Goal: Information Seeking & Learning: Compare options

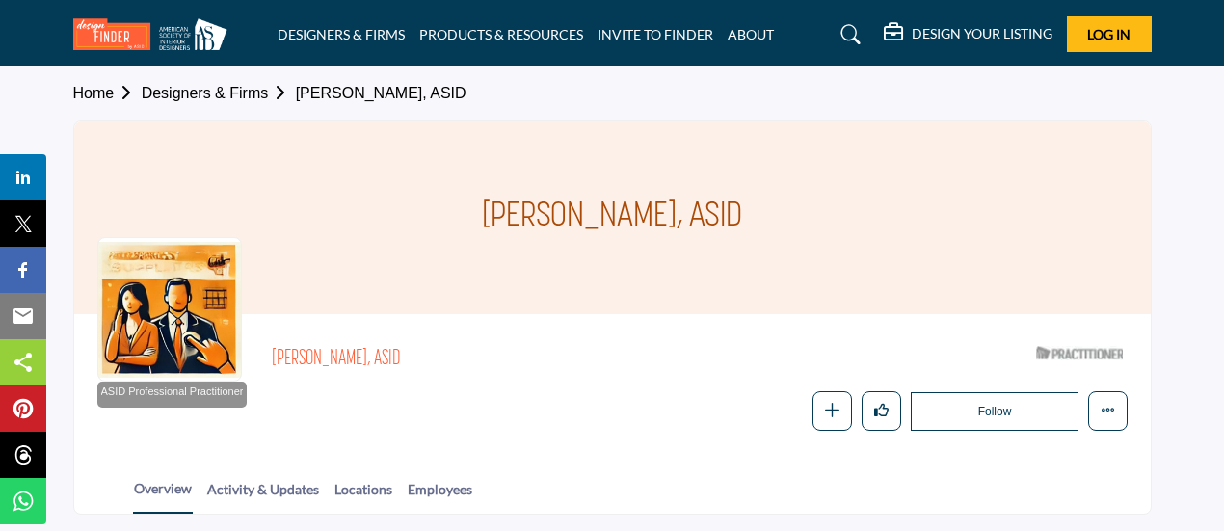
scroll to position [321, 0]
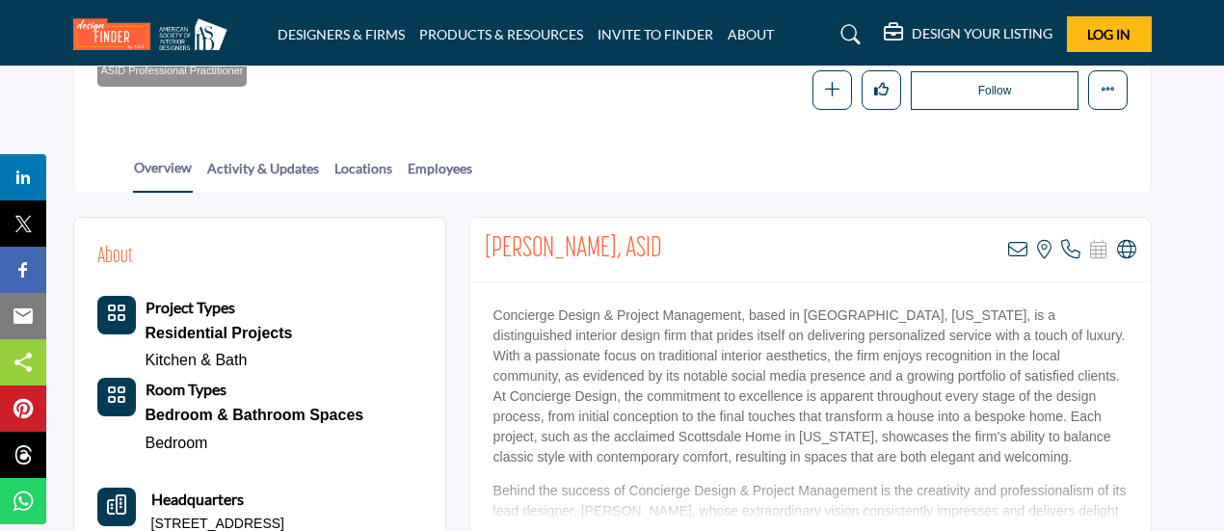
click at [672, 226] on div "Bill Kiefer, ASID View email address of this listing View the location of this …" at bounding box center [810, 250] width 680 height 65
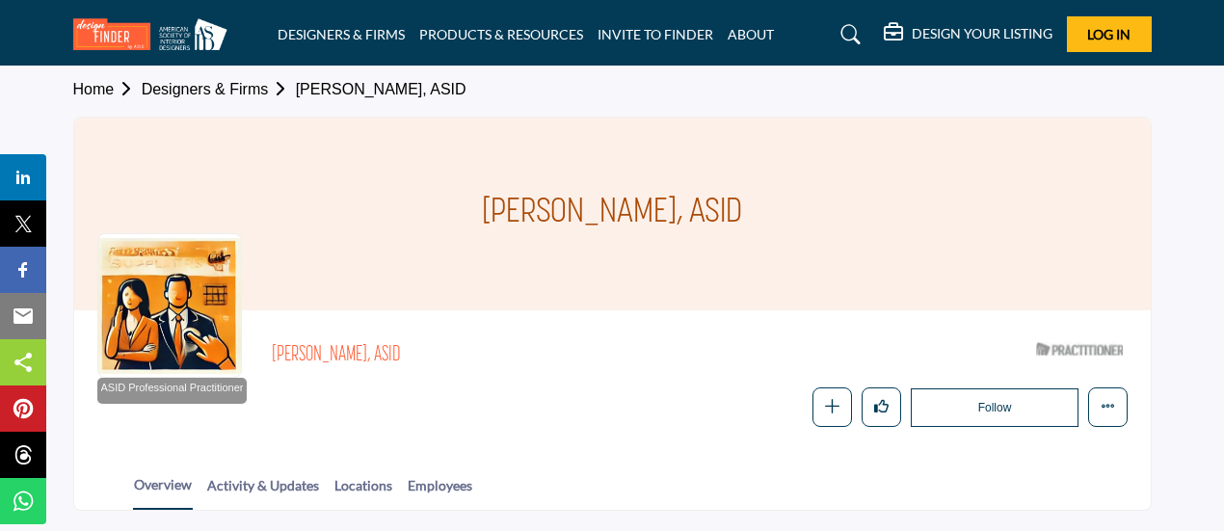
scroll to position [0, 0]
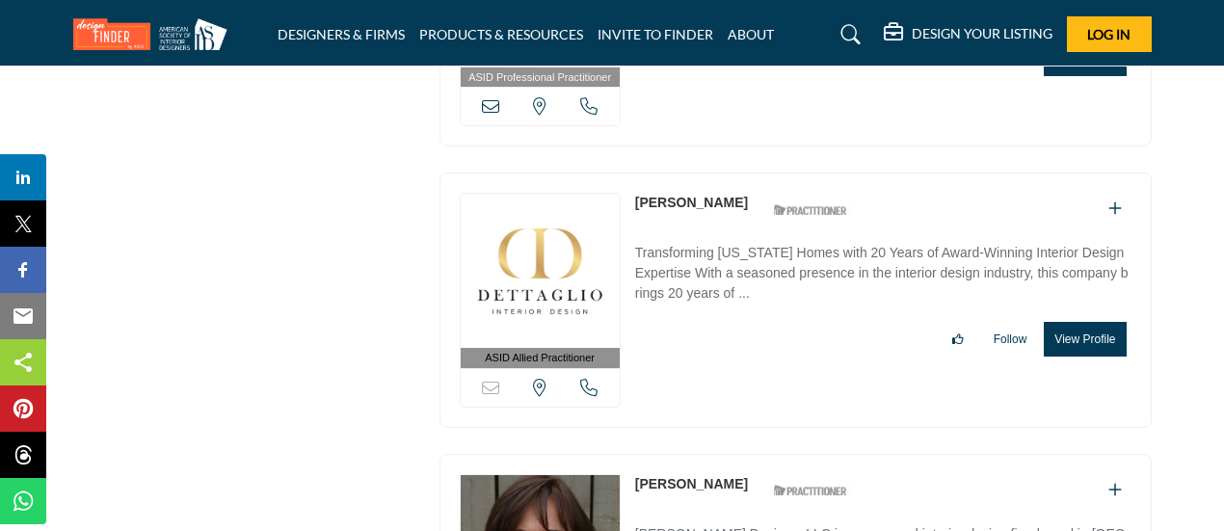
scroll to position [7670, 0]
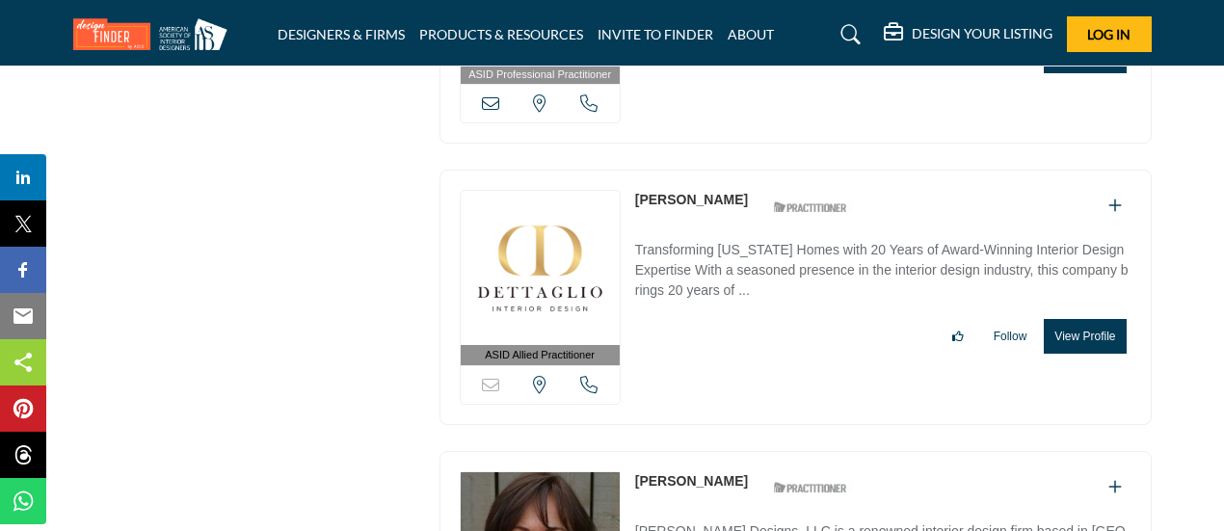
click at [669, 192] on link "[PERSON_NAME]" at bounding box center [691, 199] width 113 height 15
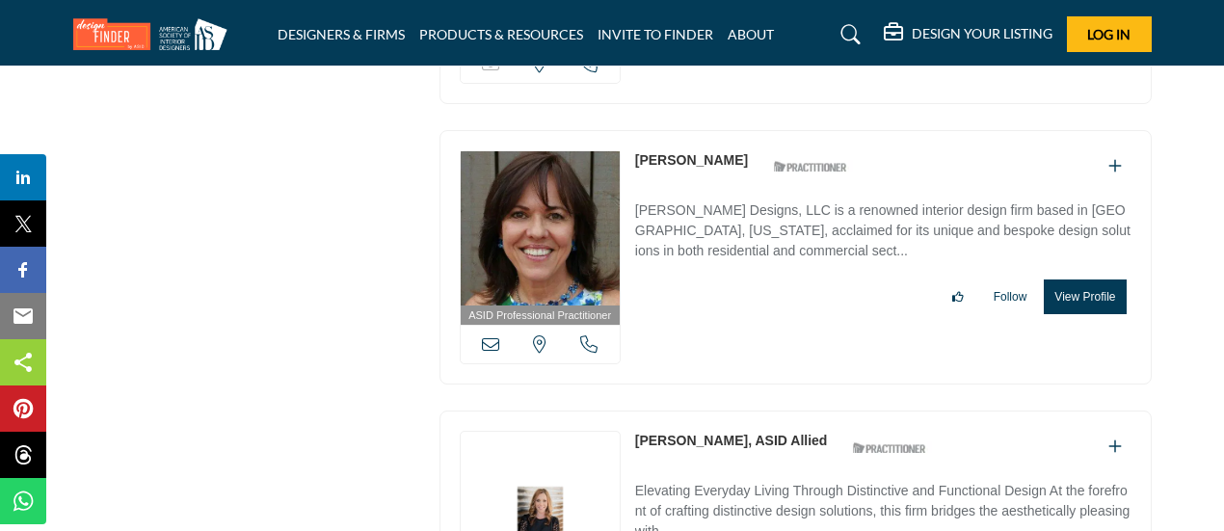
scroll to position [7996, 0]
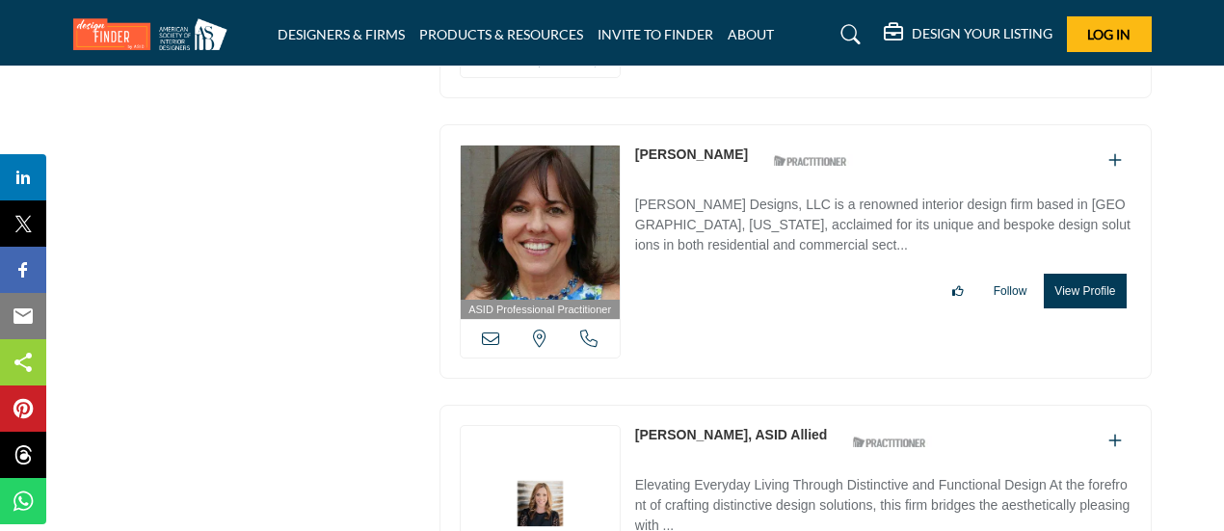
click at [684, 146] on link "[PERSON_NAME]" at bounding box center [691, 153] width 113 height 15
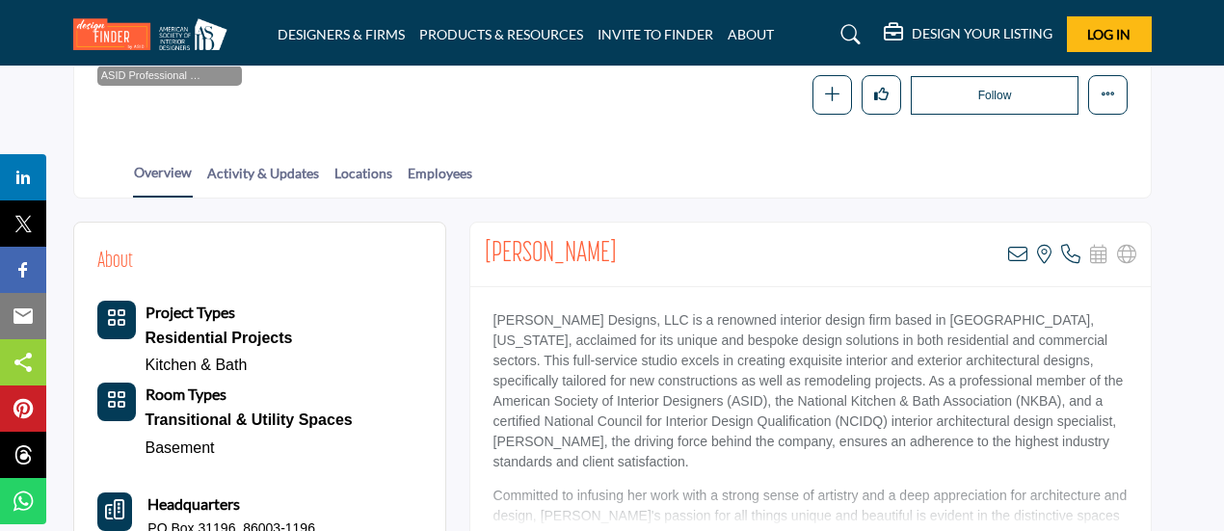
scroll to position [316, 0]
drag, startPoint x: 496, startPoint y: 319, endPoint x: 641, endPoint y: 321, distance: 144.6
click at [641, 321] on p "SweigART Designs, LLC is a renowned interior design firm based in Flagstaff, Ar…" at bounding box center [810, 391] width 634 height 162
copy p "SweigART Designs, LLC"
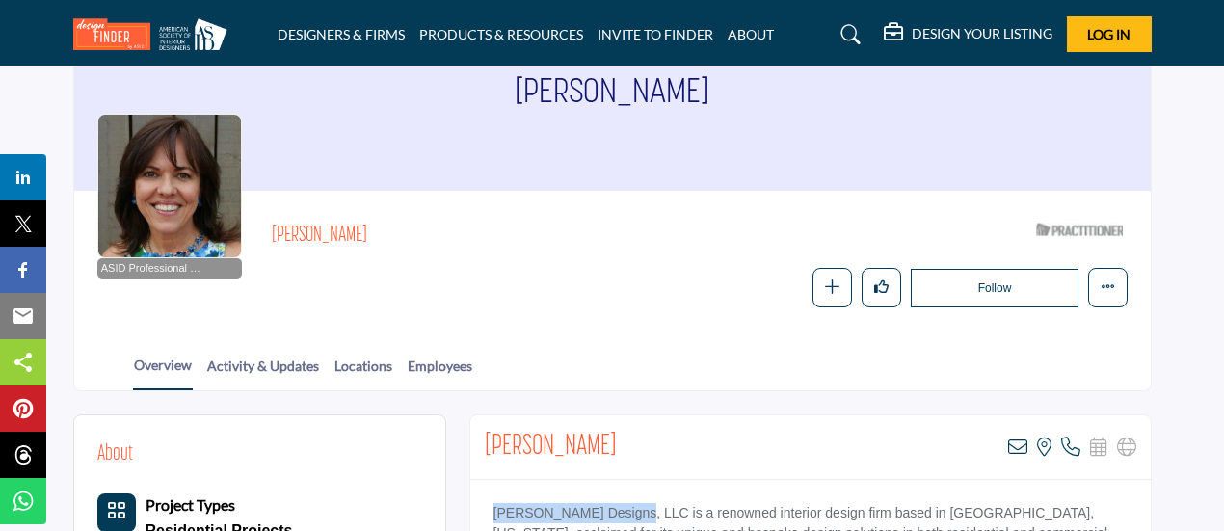
scroll to position [0, 0]
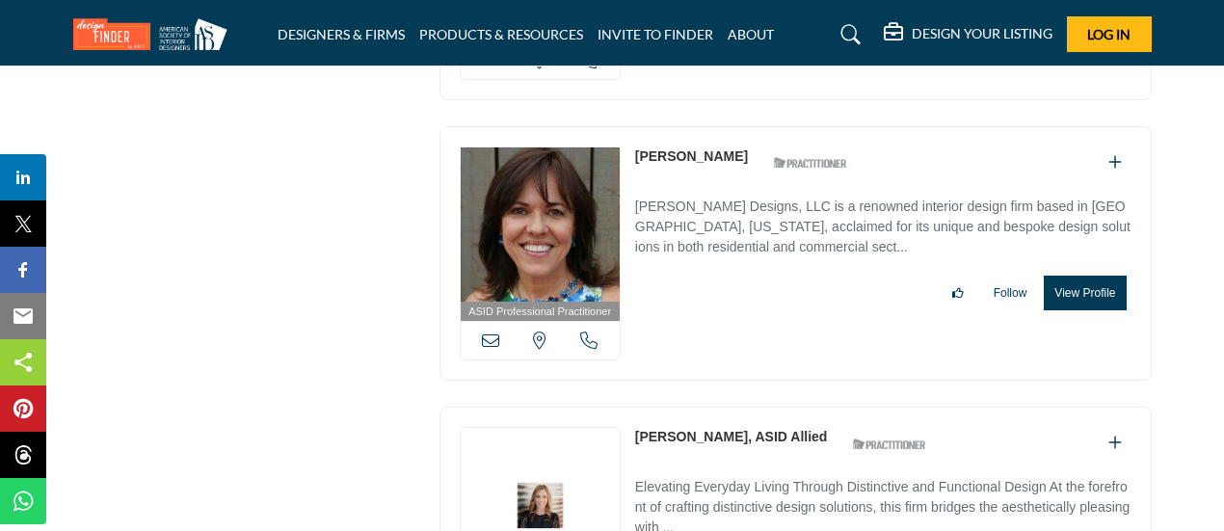
scroll to position [7996, 0]
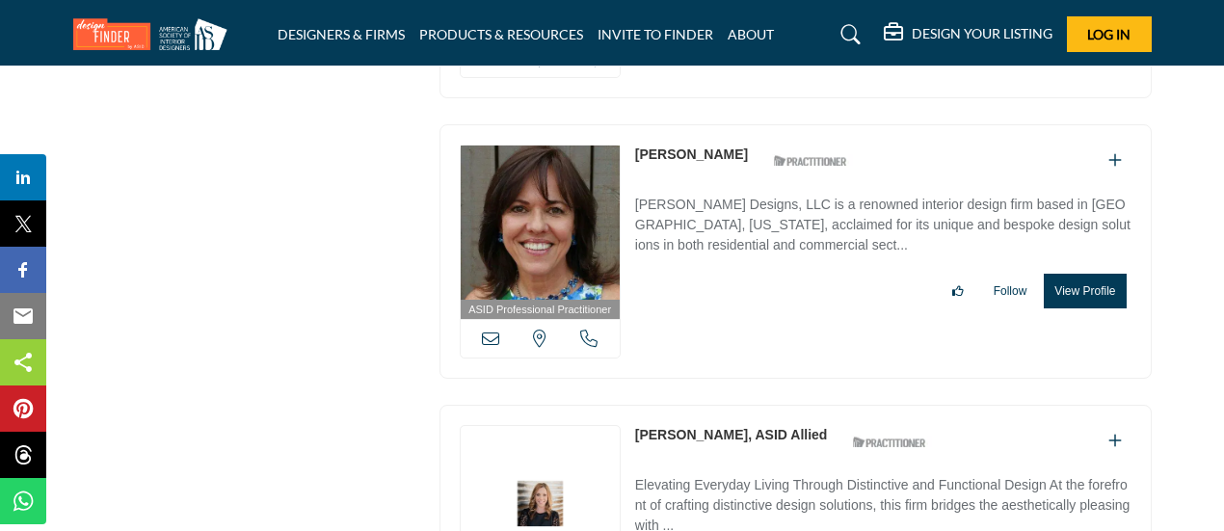
click at [699, 427] on link "[PERSON_NAME], ASID Allied" at bounding box center [731, 434] width 193 height 15
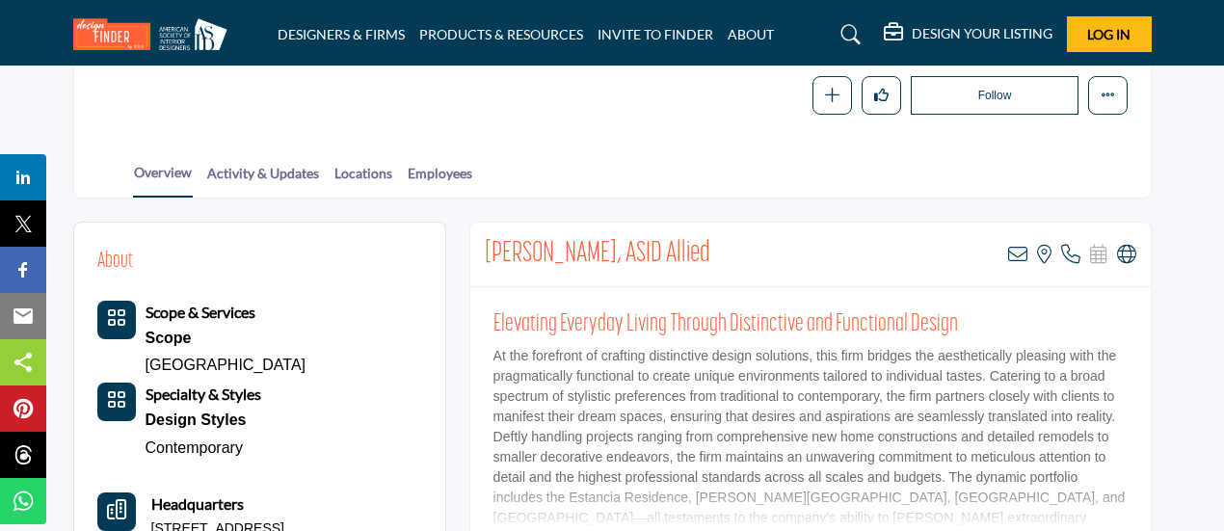
scroll to position [318, 0]
click at [1120, 250] on icon at bounding box center [1126, 254] width 19 height 19
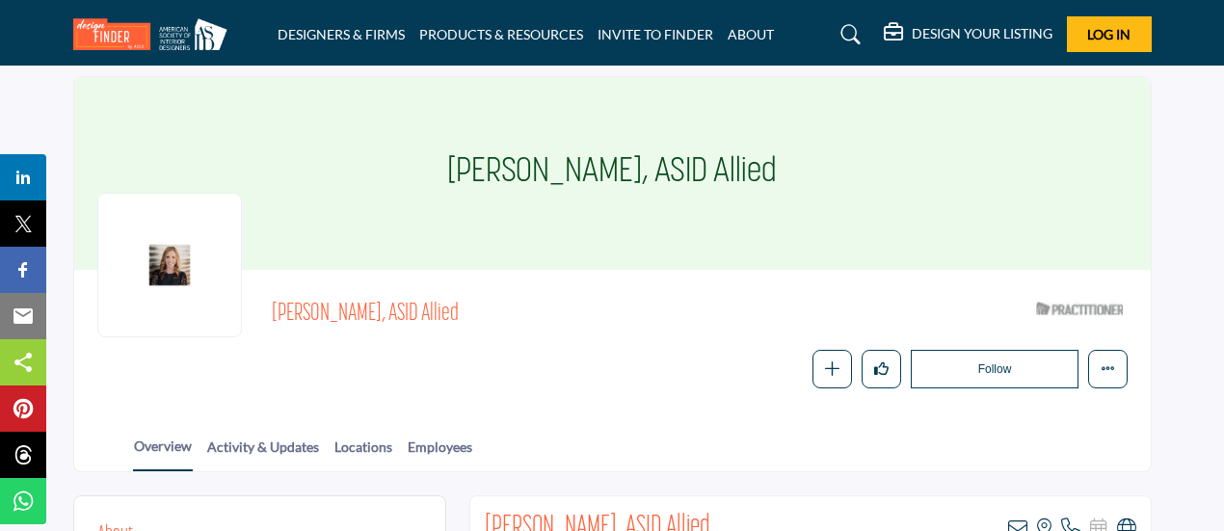
scroll to position [0, 0]
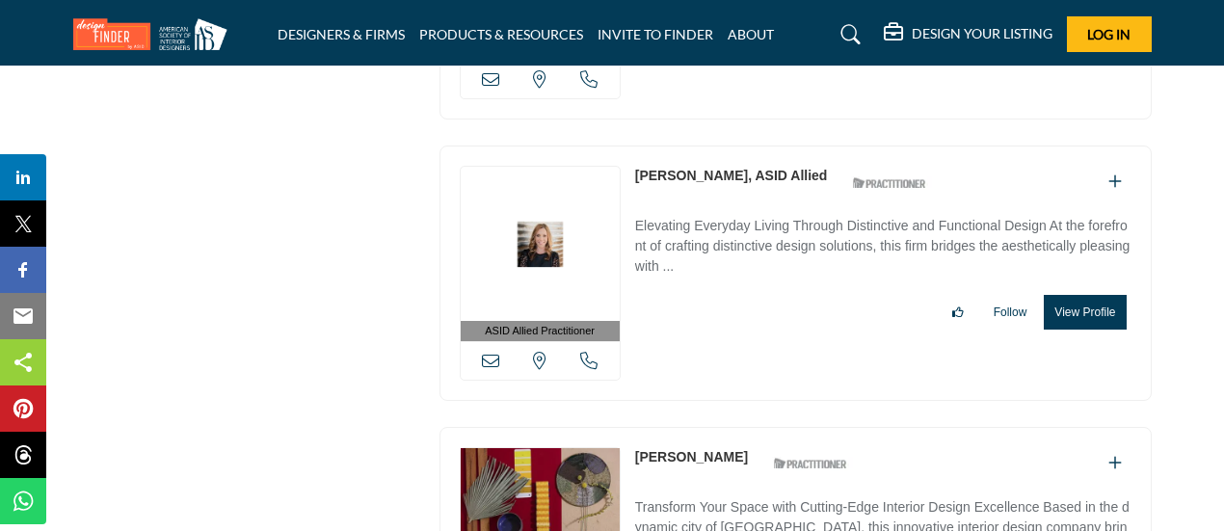
scroll to position [8320, 0]
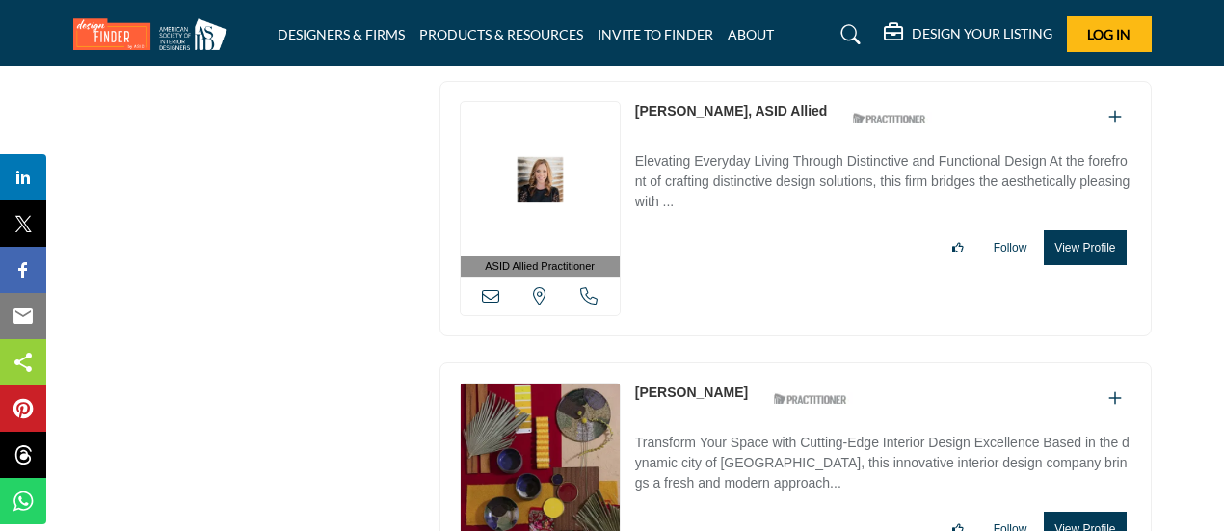
click at [657, 384] on link "[PERSON_NAME]" at bounding box center [691, 391] width 113 height 15
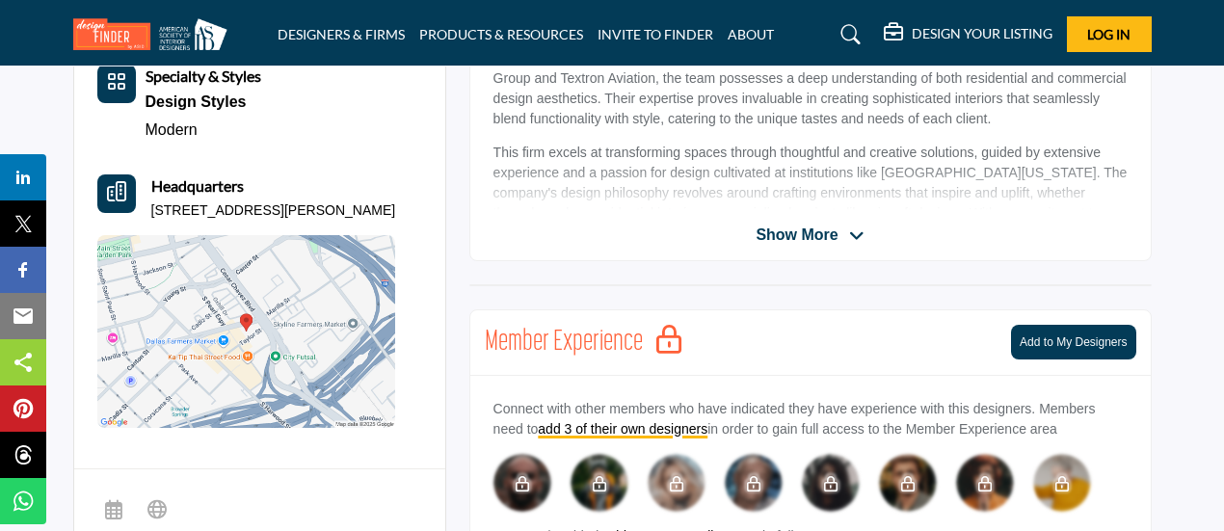
scroll to position [640, 0]
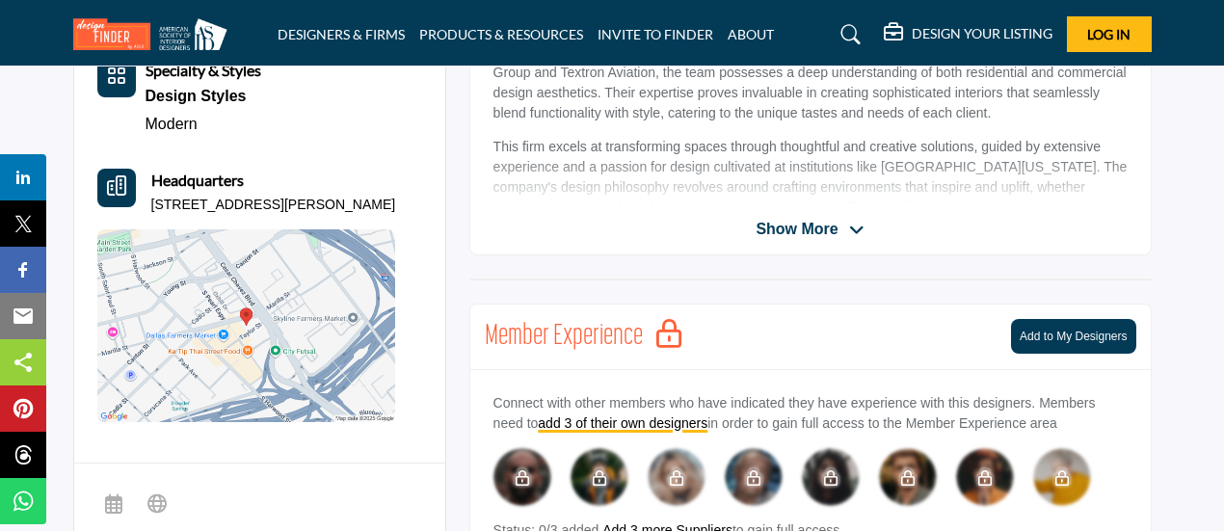
click at [799, 219] on span "Show More" at bounding box center [796, 229] width 82 height 23
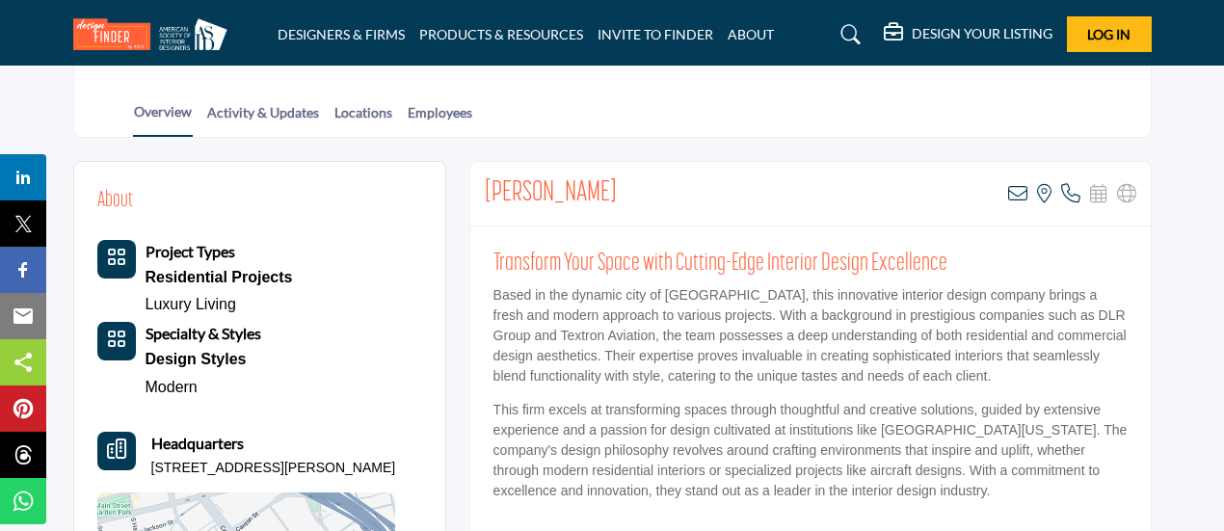
scroll to position [310, 0]
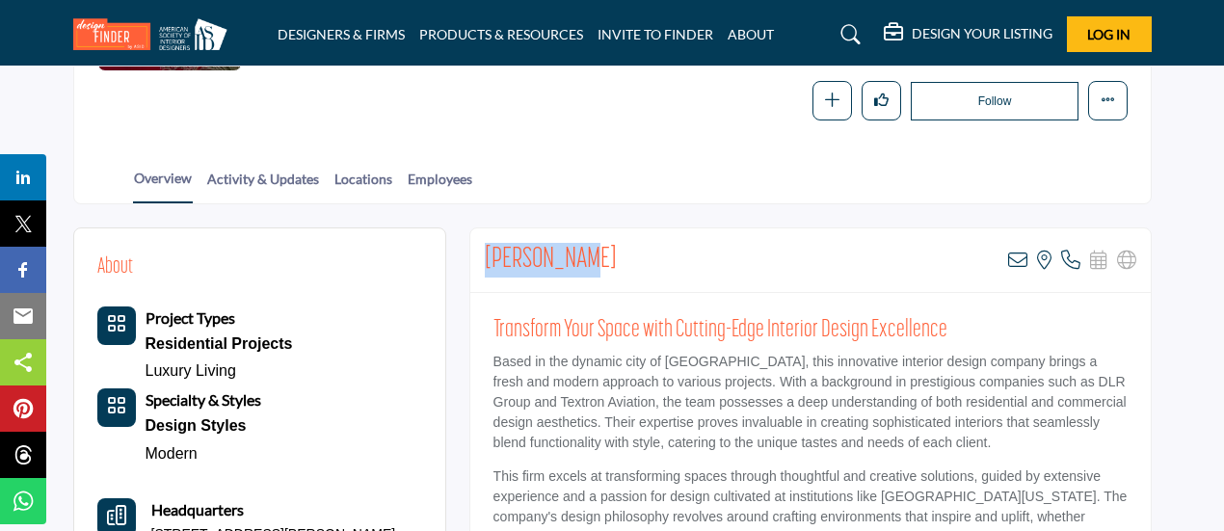
drag, startPoint x: 585, startPoint y: 255, endPoint x: 474, endPoint y: 251, distance: 110.9
click at [474, 251] on div "Marie Surur View email address of this listing View the location of this listin…" at bounding box center [810, 260] width 680 height 65
copy h2 "[PERSON_NAME]"
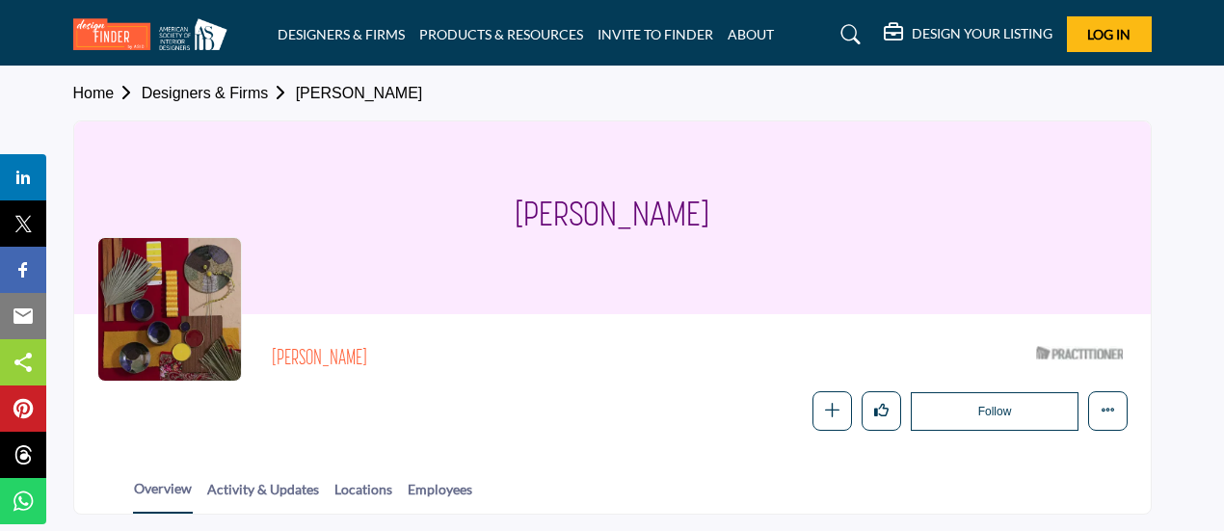
scroll to position [0, 0]
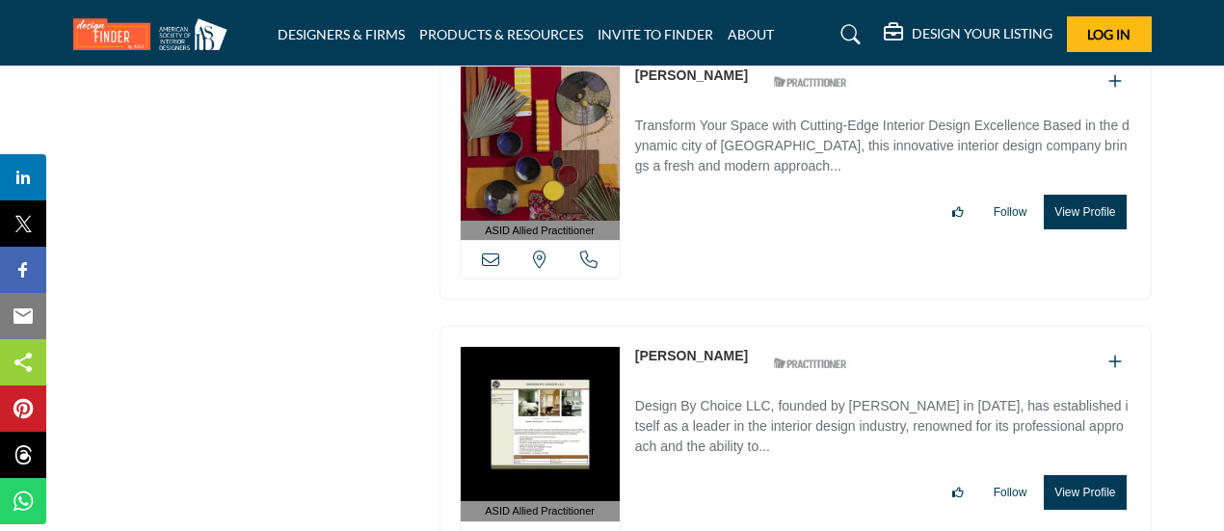
scroll to position [8638, 0]
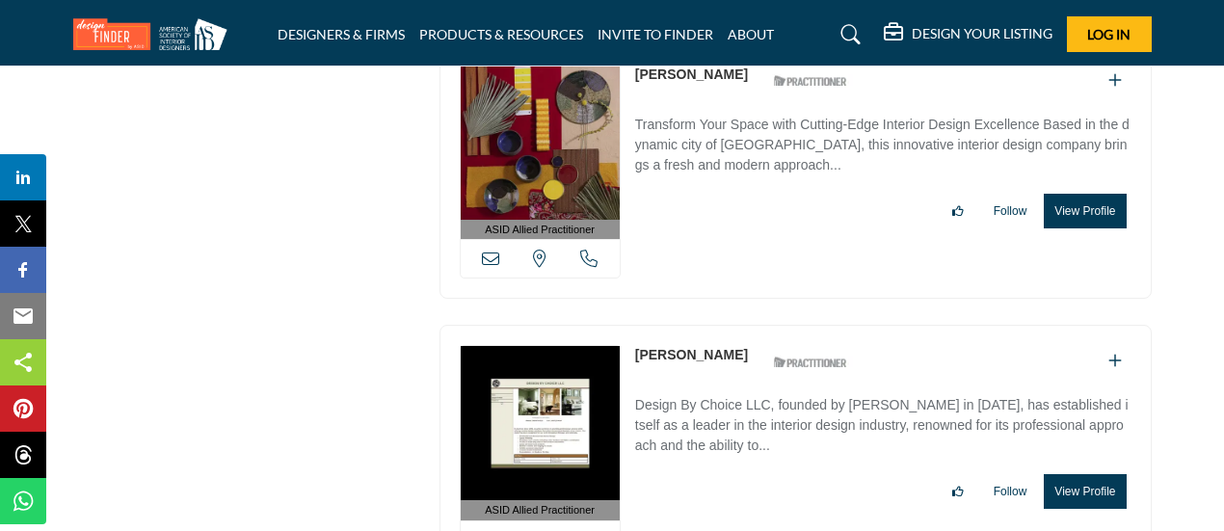
click at [683, 347] on link "[PERSON_NAME]" at bounding box center [691, 354] width 113 height 15
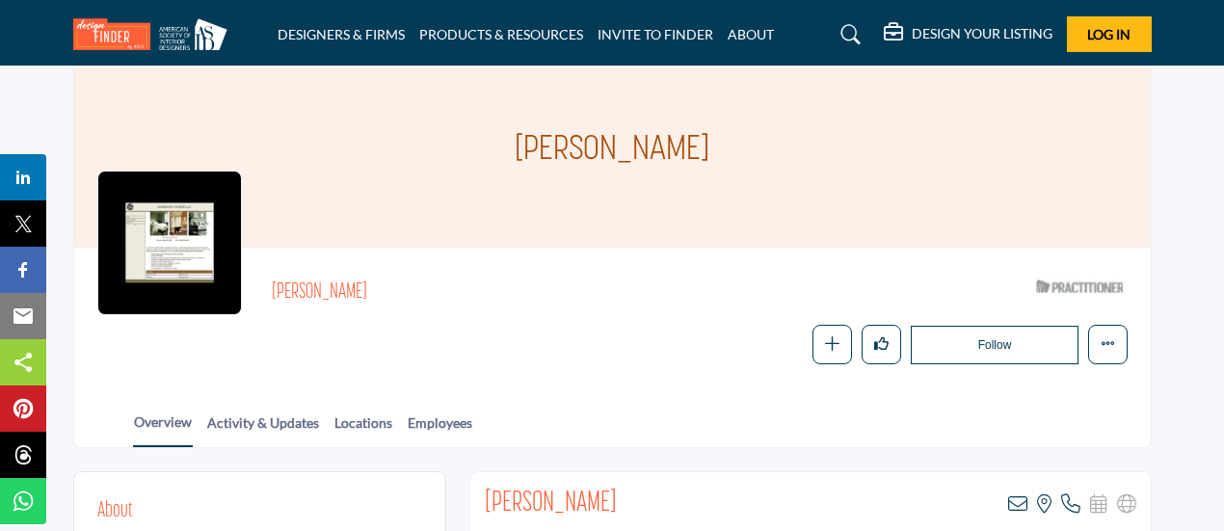
scroll to position [329, 0]
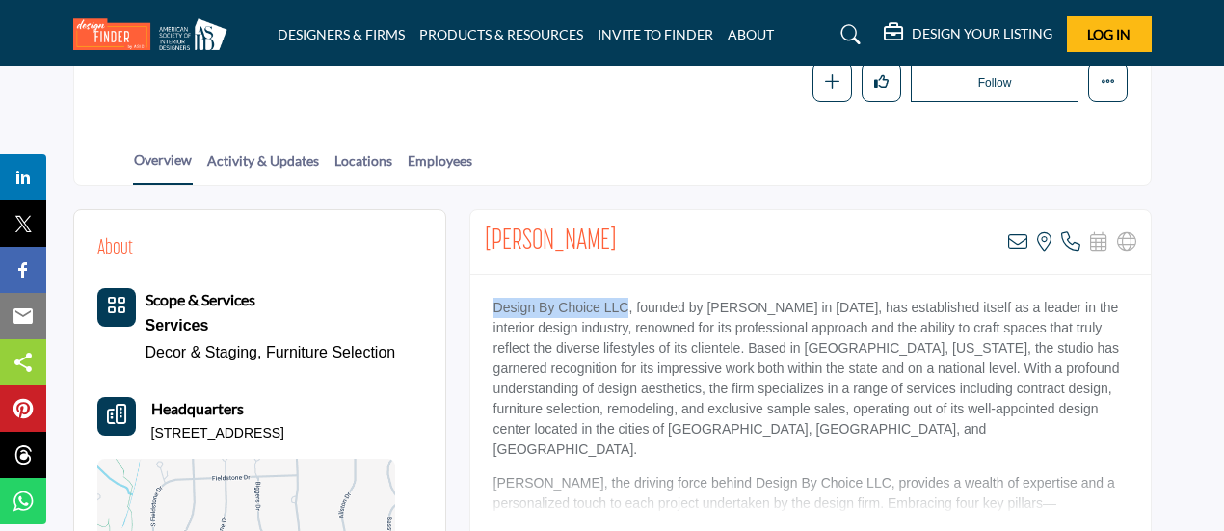
drag, startPoint x: 630, startPoint y: 304, endPoint x: 490, endPoint y: 308, distance: 139.8
click at [490, 308] on div "Design By Choice LLC, founded by Renea Lewis in 1993, has established itself as…" at bounding box center [810, 395] width 680 height 241
copy p "Design By Choice LLC"
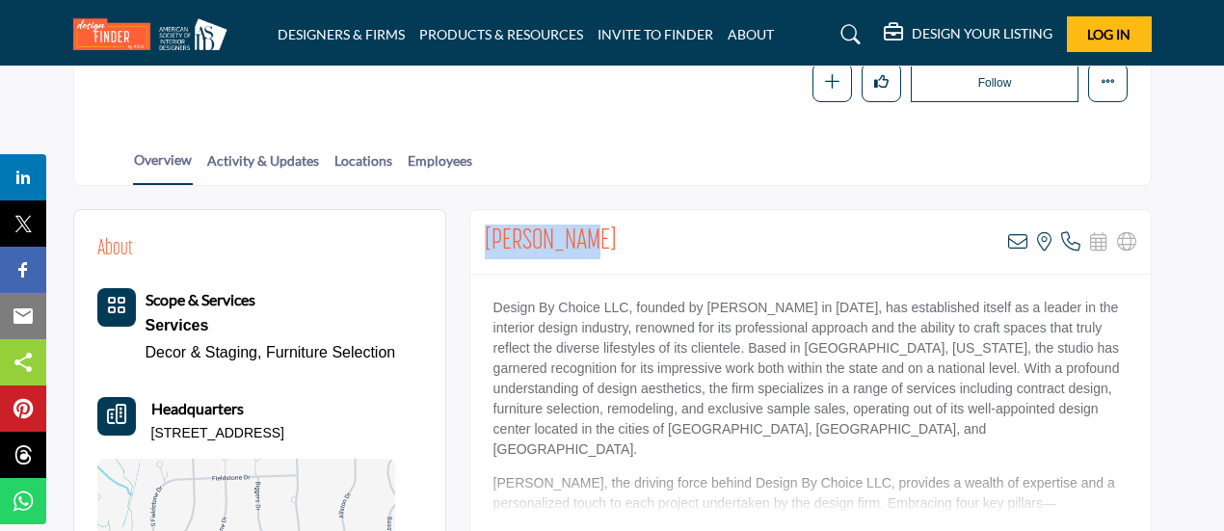
drag, startPoint x: 608, startPoint y: 233, endPoint x: 482, endPoint y: 231, distance: 126.3
click at [482, 231] on div "Renea Lewis View email address of this listing View the location of this listin…" at bounding box center [810, 242] width 680 height 65
copy h2 "[PERSON_NAME]"
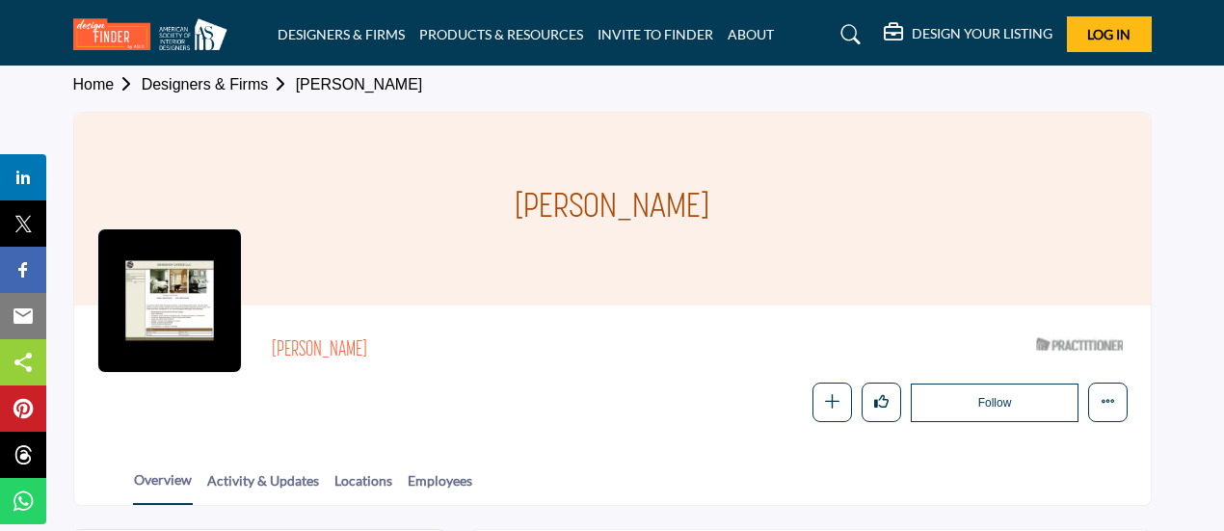
scroll to position [0, 0]
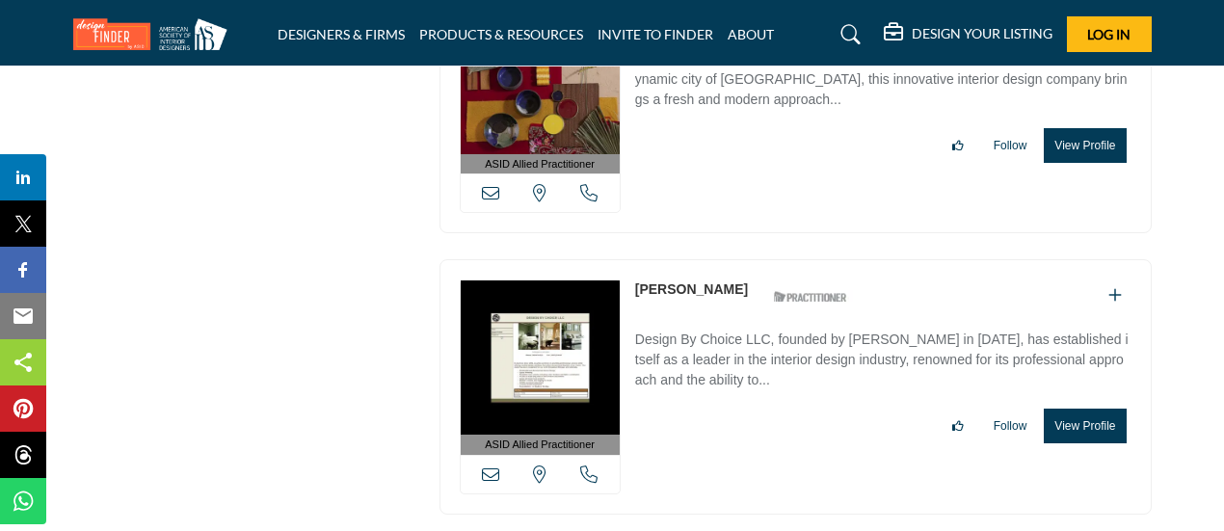
scroll to position [8636, 0]
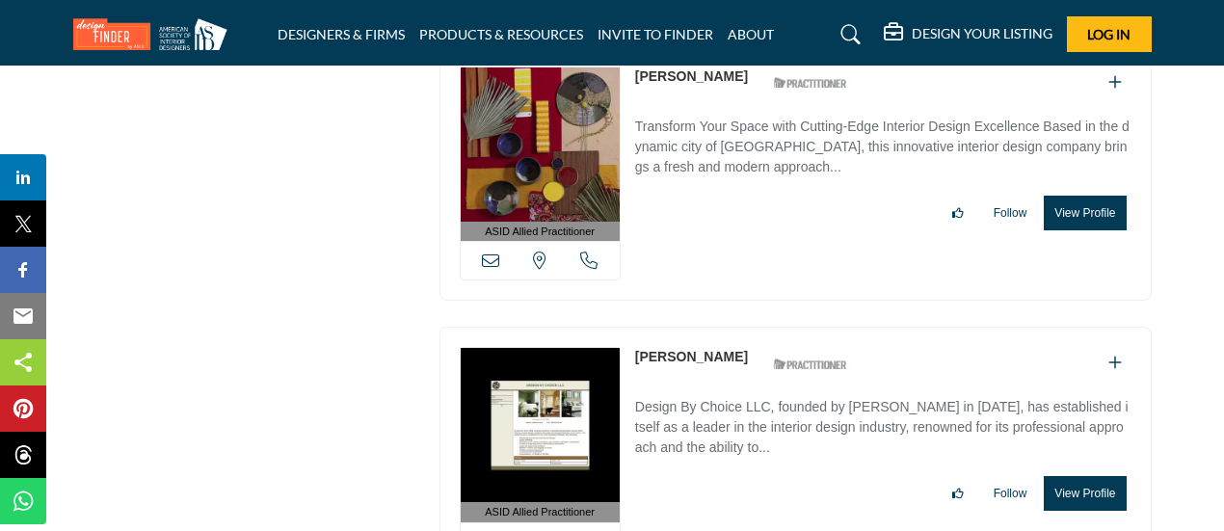
click at [678, 349] on link "[PERSON_NAME]" at bounding box center [691, 356] width 113 height 15
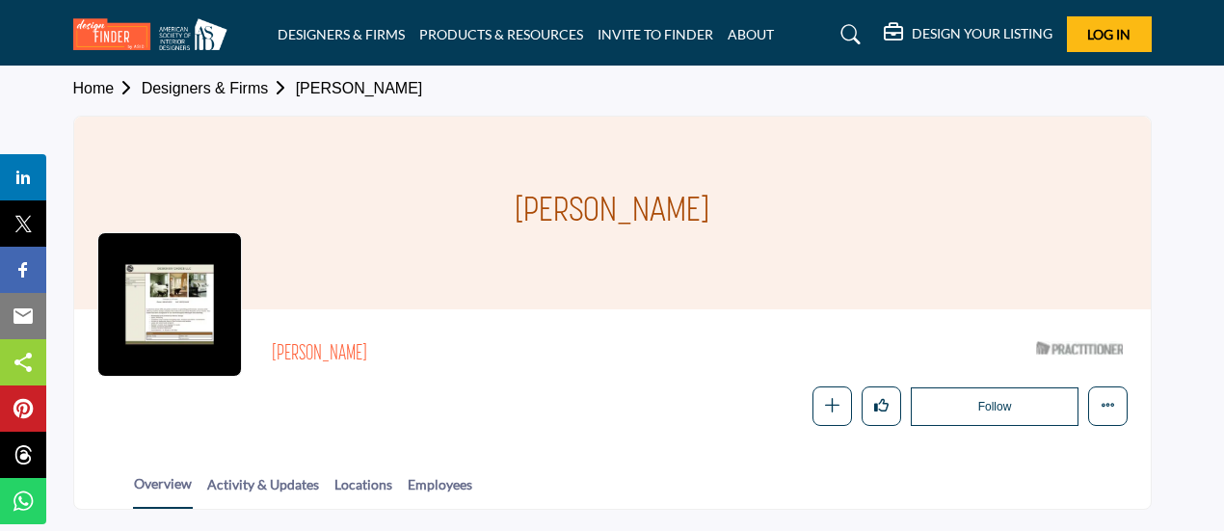
scroll to position [318, 0]
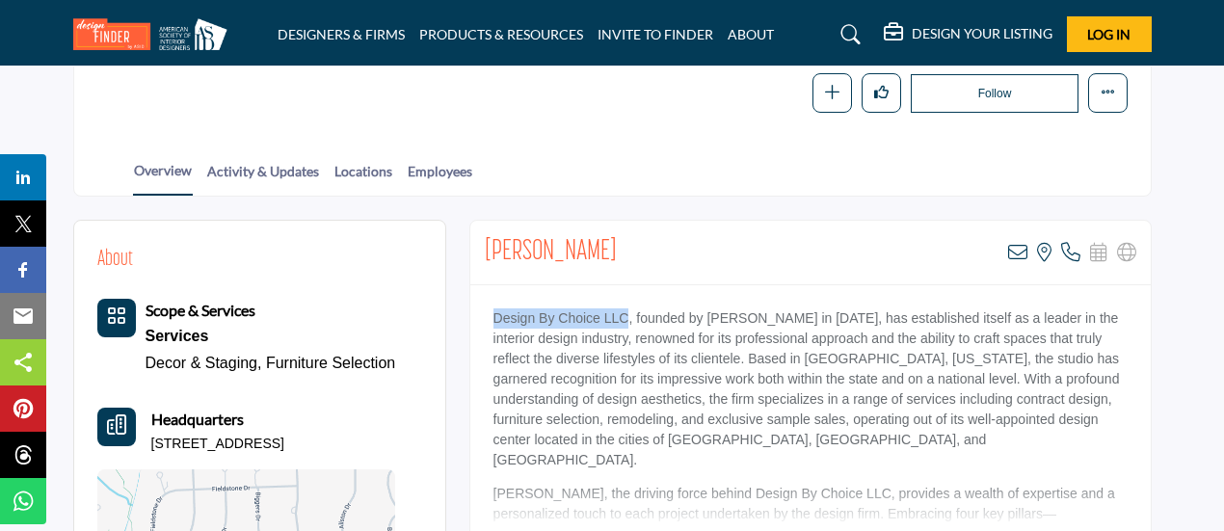
drag, startPoint x: 503, startPoint y: 312, endPoint x: 629, endPoint y: 313, distance: 126.2
click at [629, 313] on div "Design By Choice LLC, founded by Renea Lewis in 1993, has established itself as…" at bounding box center [810, 405] width 680 height 241
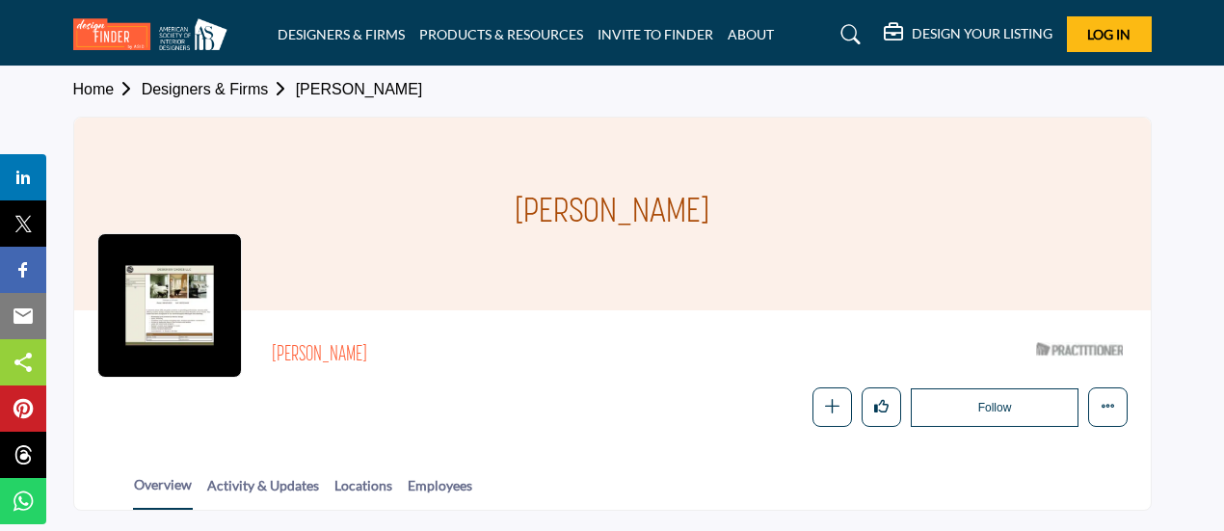
scroll to position [0, 0]
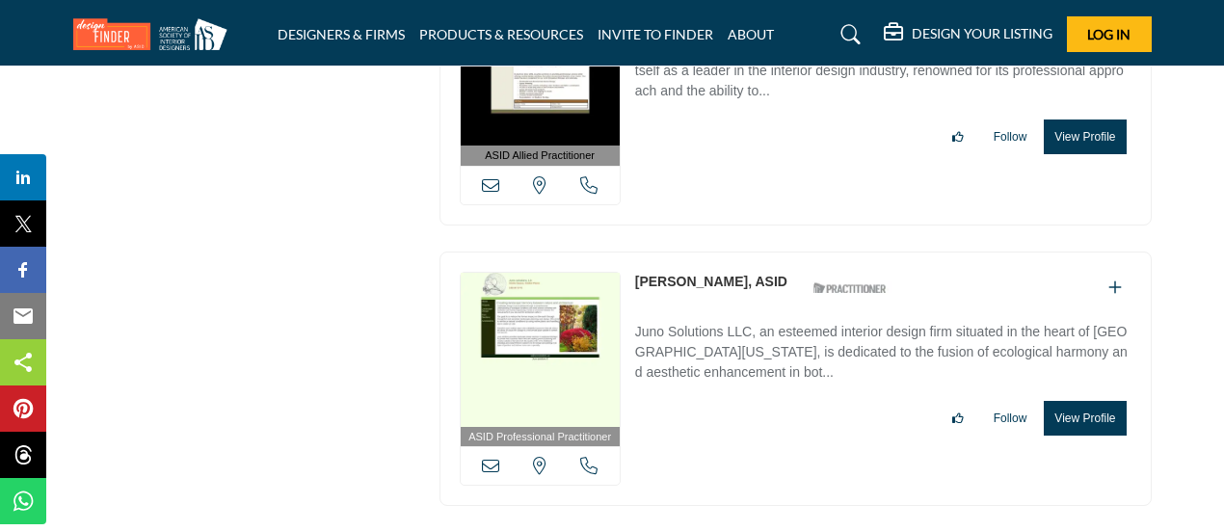
scroll to position [8997, 0]
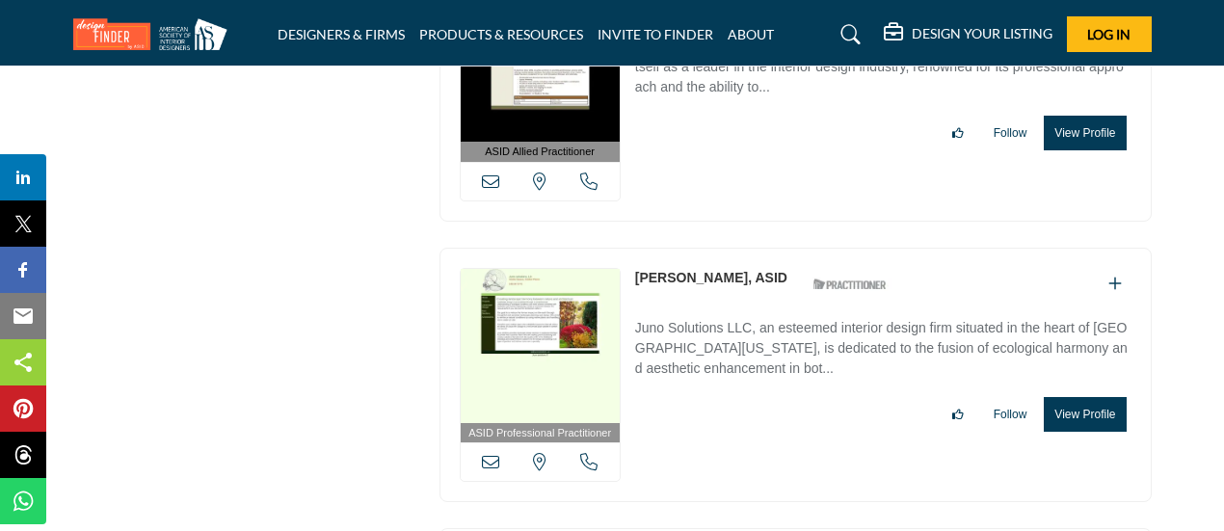
click at [702, 270] on link "[PERSON_NAME], ASID" at bounding box center [711, 277] width 152 height 15
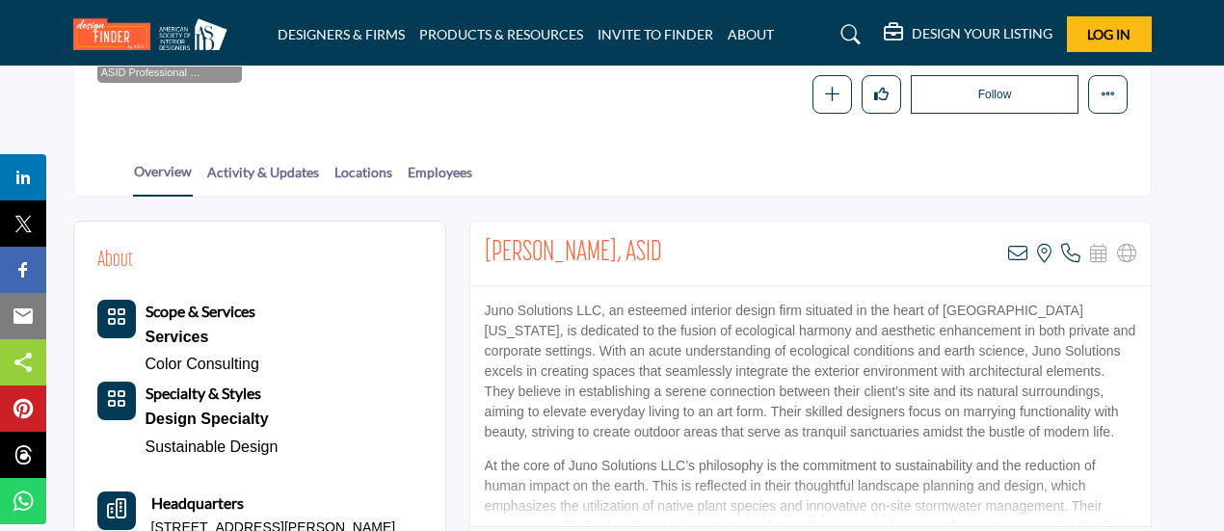
scroll to position [321, 0]
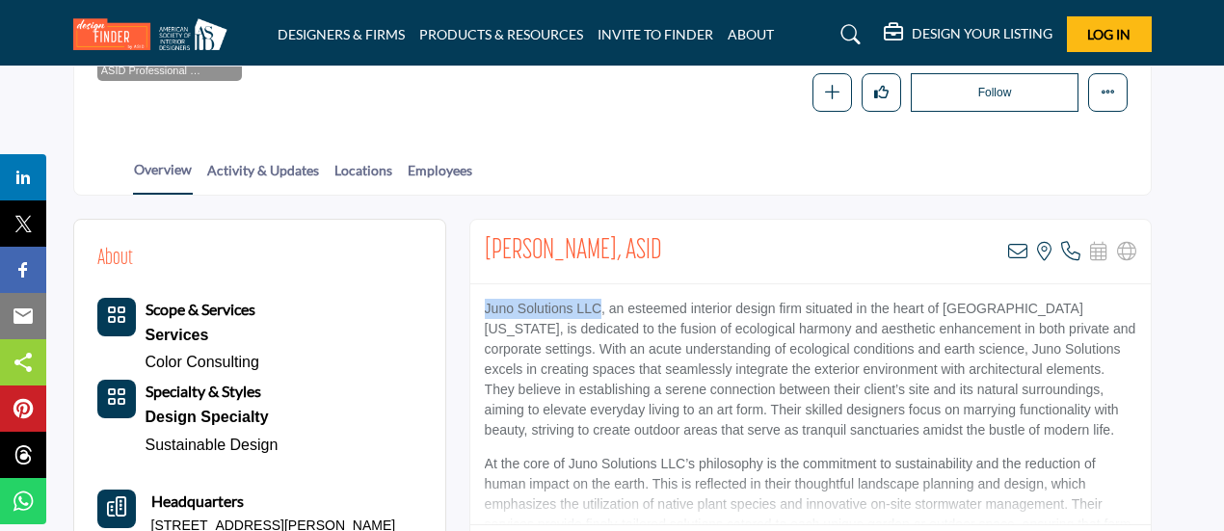
drag, startPoint x: 487, startPoint y: 309, endPoint x: 601, endPoint y: 306, distance: 114.7
click at [601, 306] on p "Juno Solutions LLC, an esteemed interior design firm situated in the heart of S…" at bounding box center [810, 370] width 651 height 142
copy p "Juno Solutions LLC"
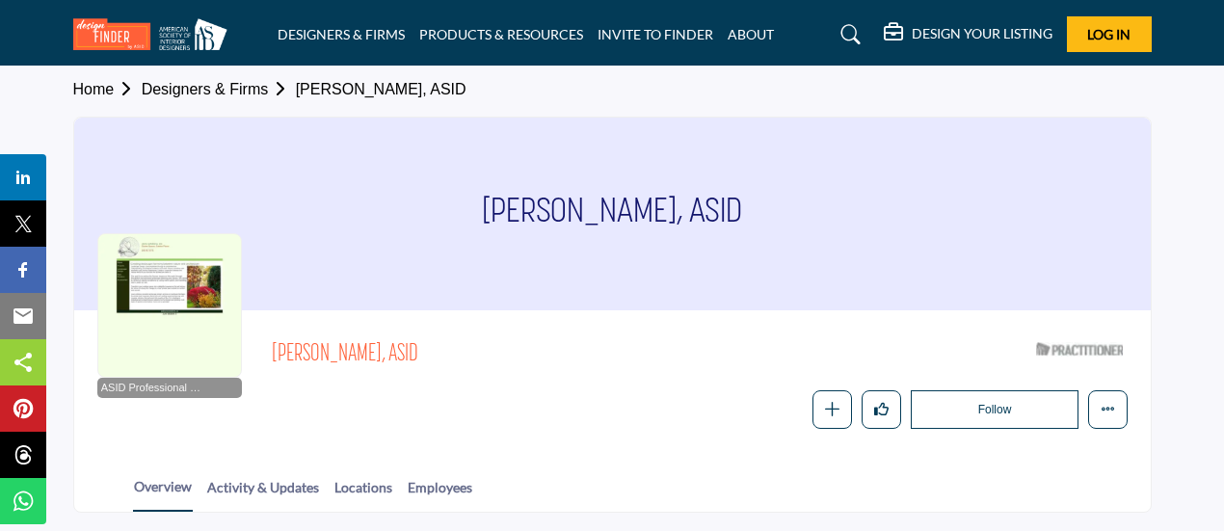
scroll to position [0, 0]
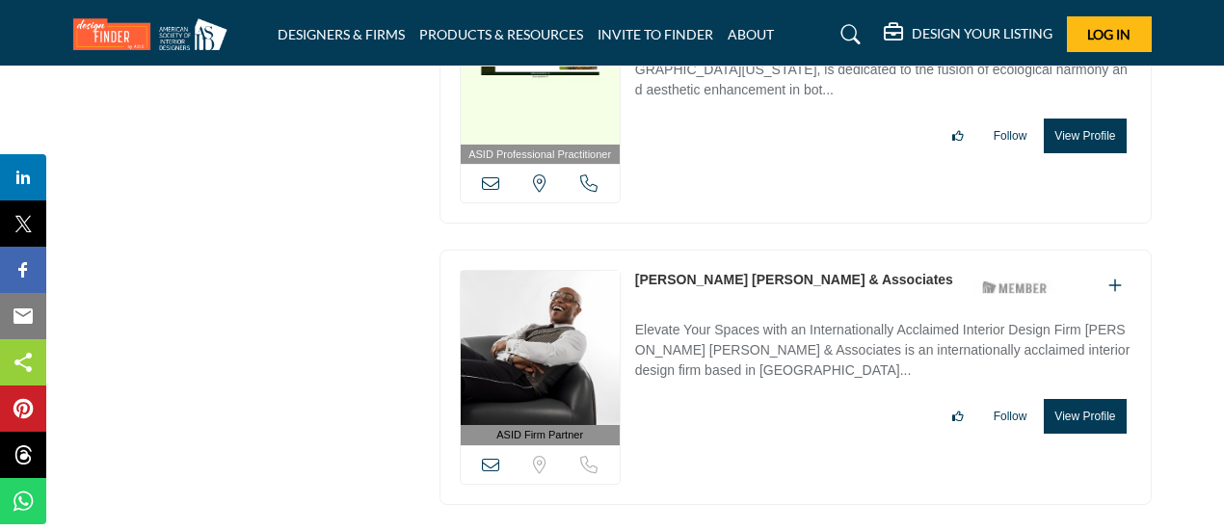
scroll to position [9281, 0]
